Goal: Information Seeking & Learning: Check status

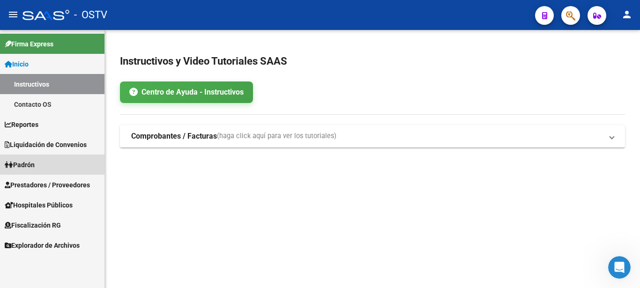
click at [44, 163] on link "Padrón" at bounding box center [52, 165] width 104 height 20
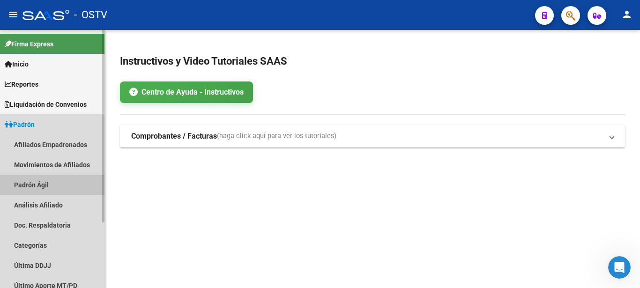
click at [44, 184] on link "Padrón Ágil" at bounding box center [52, 185] width 104 height 20
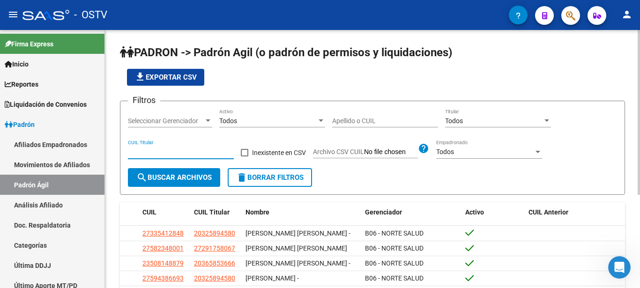
paste input "20-34710216-5"
type input "20-34710216-5"
click at [264, 179] on span "delete Borrar Filtros" at bounding box center [269, 177] width 67 height 8
click at [140, 147] on div "CUIL Titular" at bounding box center [181, 149] width 106 height 19
click at [299, 141] on div "Filtros Seleccionar Gerenciador Seleccionar Gerenciador Todos Activo Apellido o…" at bounding box center [372, 139] width 489 height 60
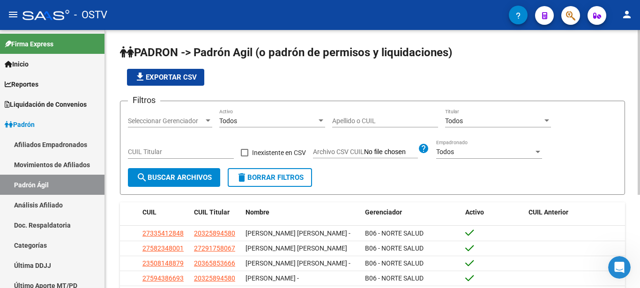
click at [379, 126] on div "Apellido o CUIL" at bounding box center [385, 118] width 106 height 19
type input "moreno"
paste input "20-34710216-5"
type input "20-34710216-5"
click at [185, 181] on span "search Buscar Archivos" at bounding box center [173, 177] width 75 height 8
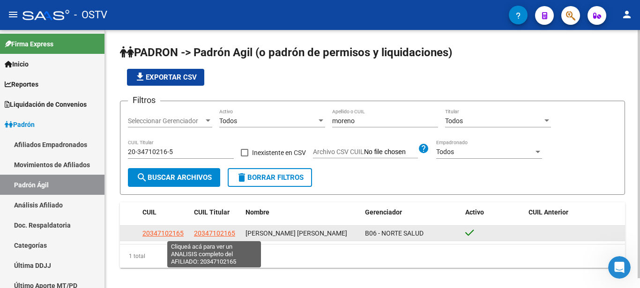
click at [212, 230] on span "20347102165" at bounding box center [214, 233] width 41 height 7
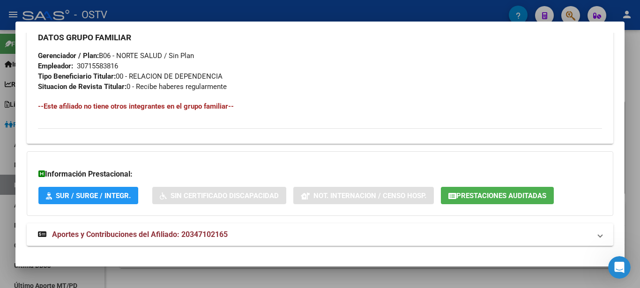
scroll to position [470, 0]
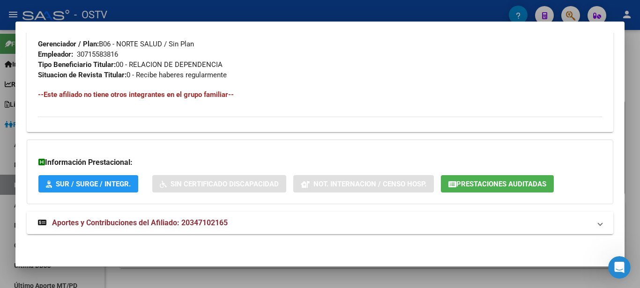
click at [119, 221] on span "Aportes y Contribuciones del Afiliado: 20347102165" at bounding box center [140, 222] width 176 height 9
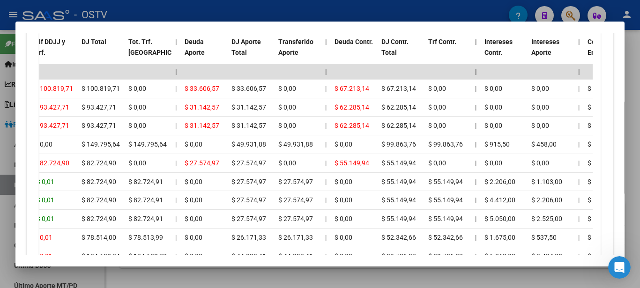
scroll to position [824, 0]
